Goal: Navigation & Orientation: Find specific page/section

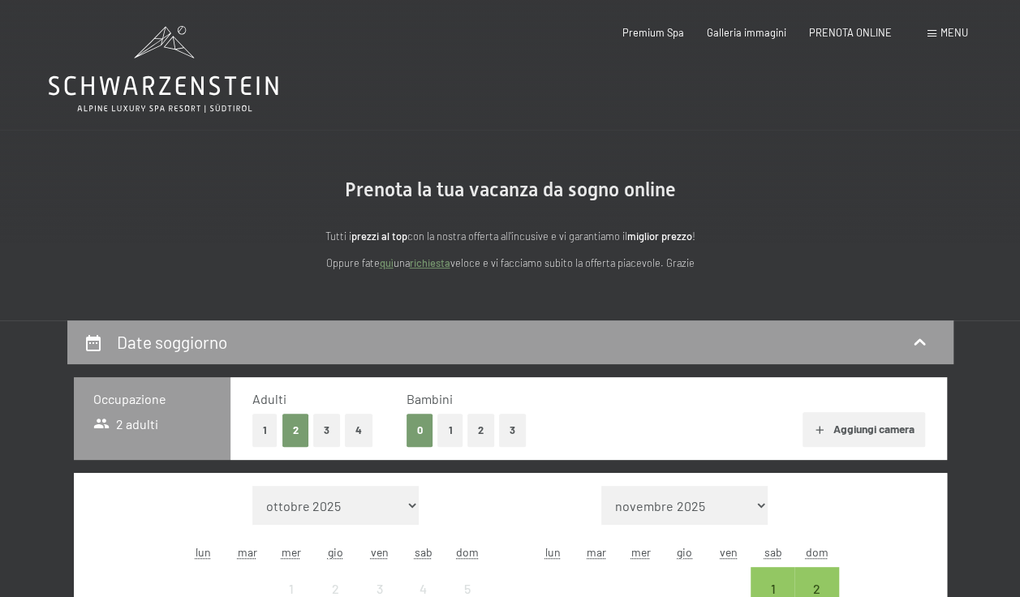
click at [953, 31] on span "Menu" at bounding box center [955, 32] width 28 height 13
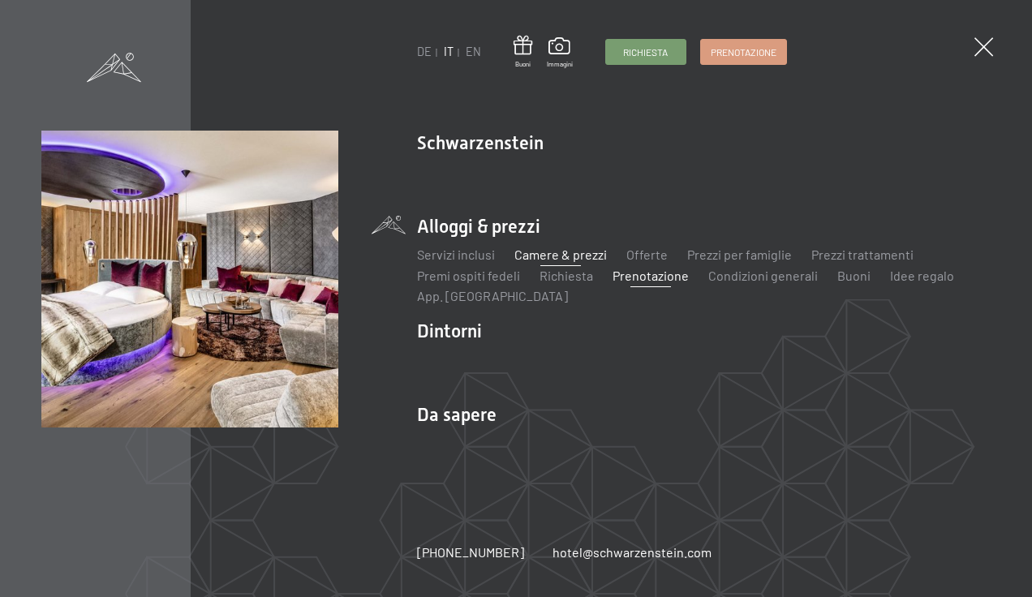
click at [558, 258] on link "Camere & prezzi" at bounding box center [561, 254] width 93 height 15
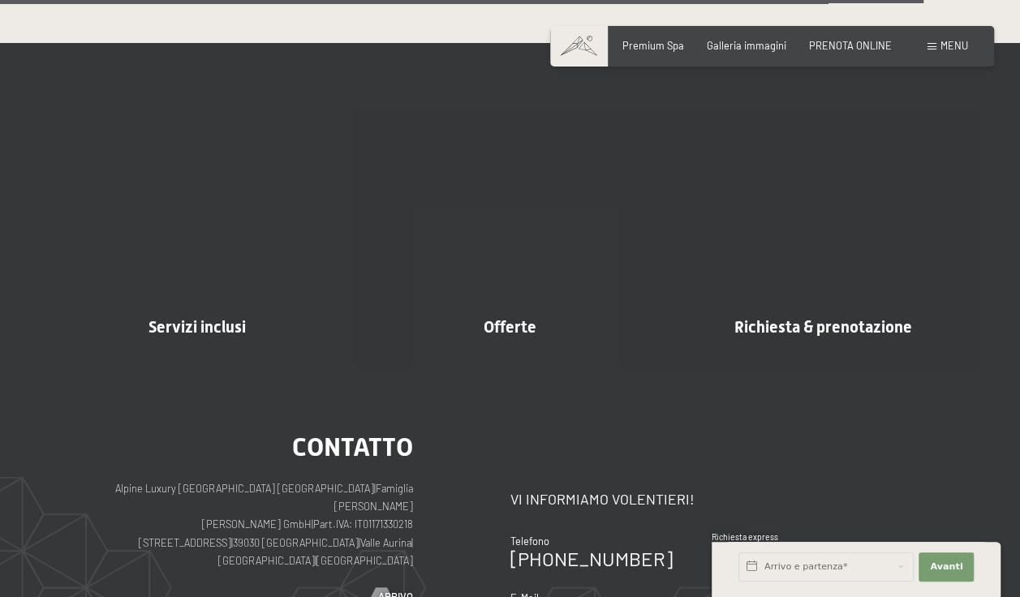
scroll to position [3773, 0]
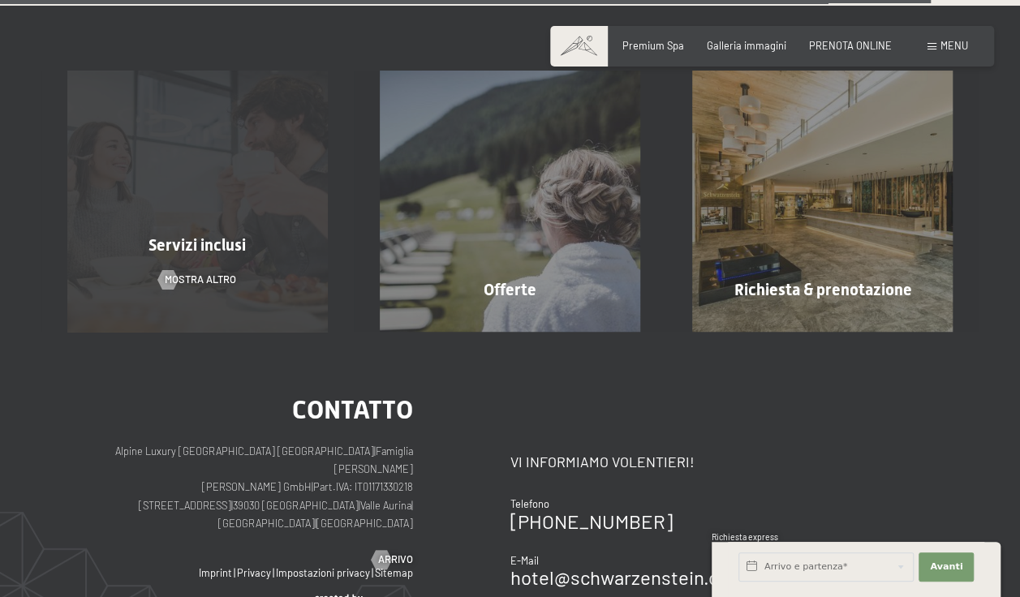
click at [205, 248] on span "Servizi inclusi" at bounding box center [197, 244] width 97 height 19
